Goal: Information Seeking & Learning: Learn about a topic

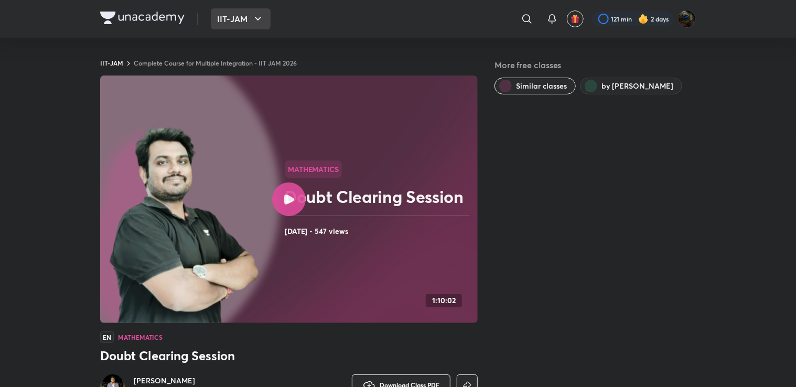
click at [252, 23] on icon "button" at bounding box center [258, 19] width 13 height 13
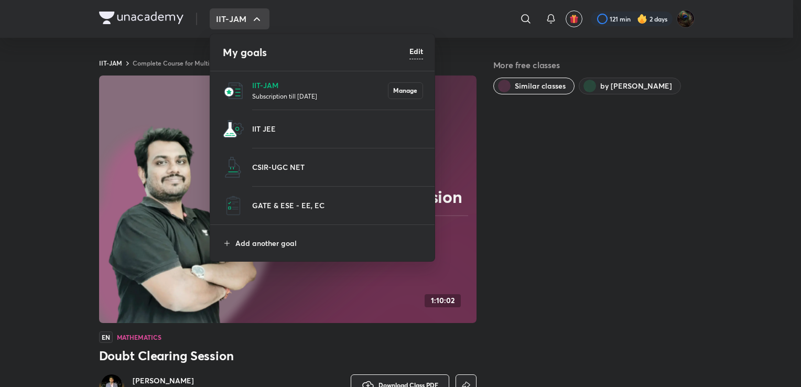
click at [325, 21] on div at bounding box center [400, 193] width 801 height 387
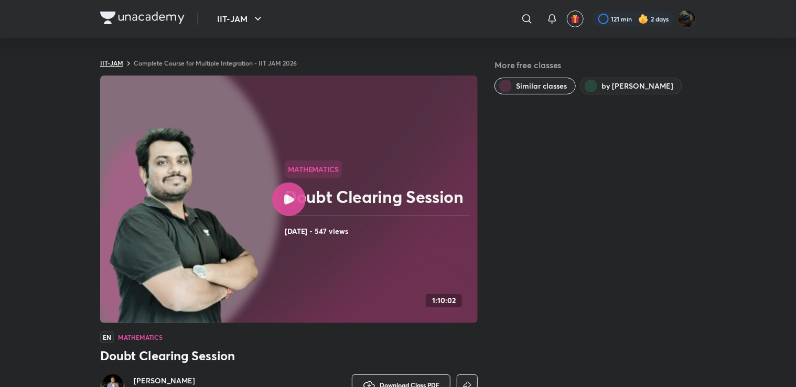
click at [107, 67] on link "IIT-JAM" at bounding box center [111, 63] width 23 height 8
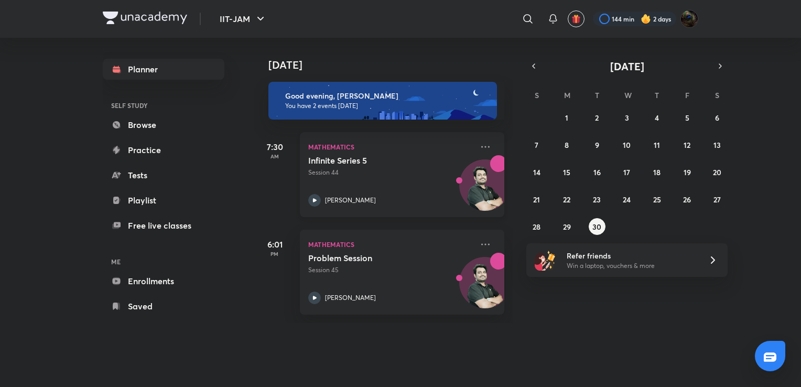
click at [313, 200] on icon at bounding box center [315, 200] width 4 height 4
click at [315, 296] on icon at bounding box center [314, 298] width 13 height 13
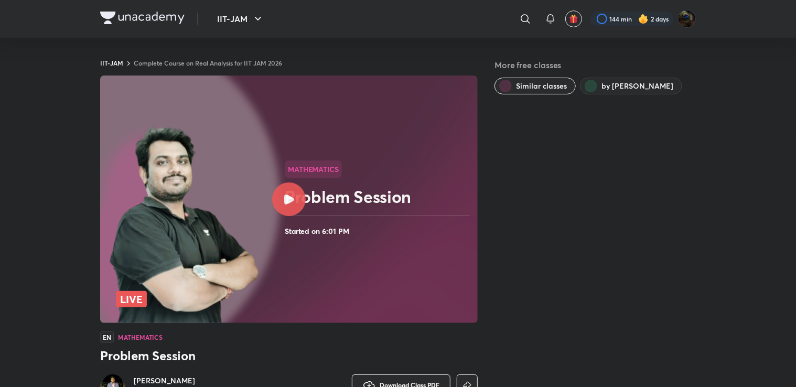
click at [293, 195] on icon at bounding box center [289, 200] width 10 height 10
click at [285, 198] on icon at bounding box center [289, 200] width 10 height 10
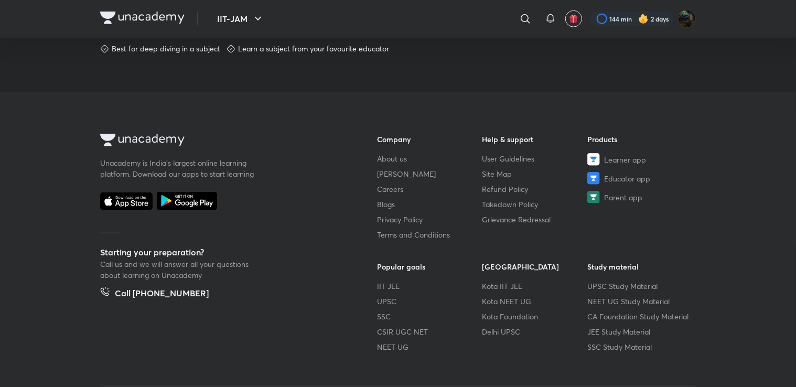
scroll to position [575, 0]
